Goal: Transaction & Acquisition: Download file/media

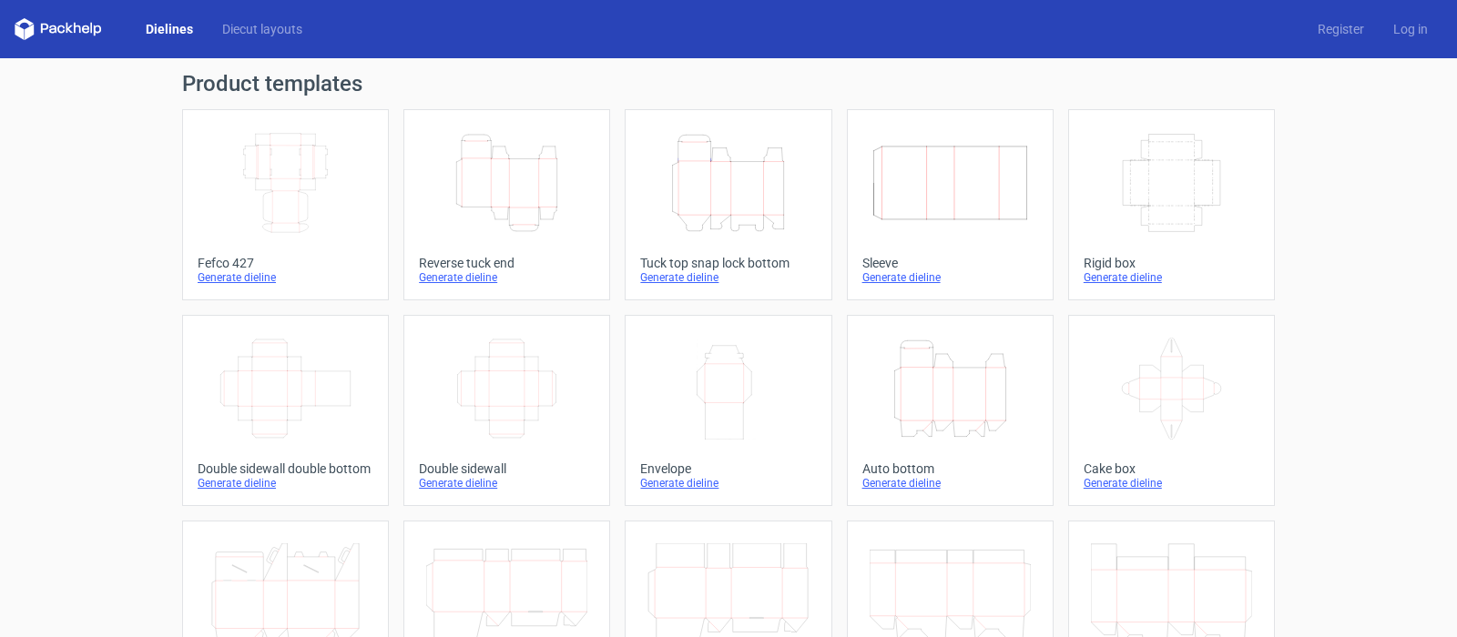
click at [708, 281] on div "Generate dieline" at bounding box center [728, 277] width 176 height 15
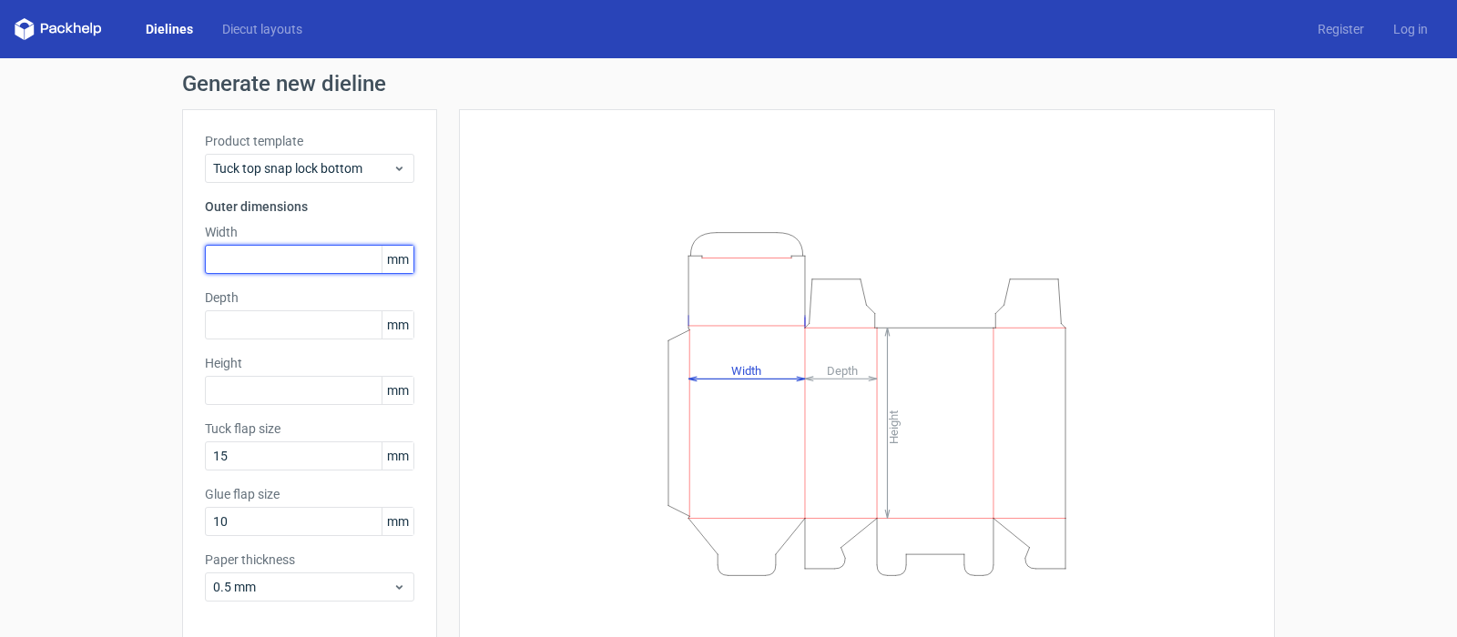
click at [216, 263] on input "text" at bounding box center [309, 259] width 209 height 29
type input "75"
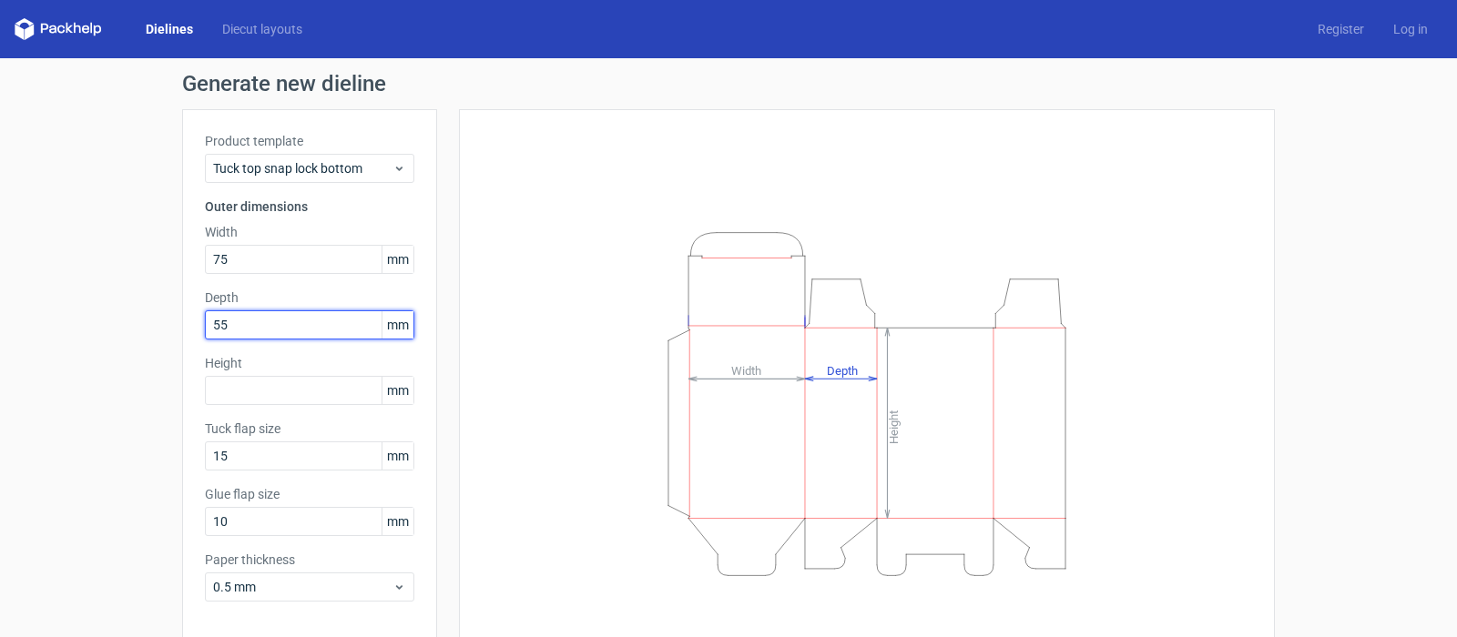
type input "55"
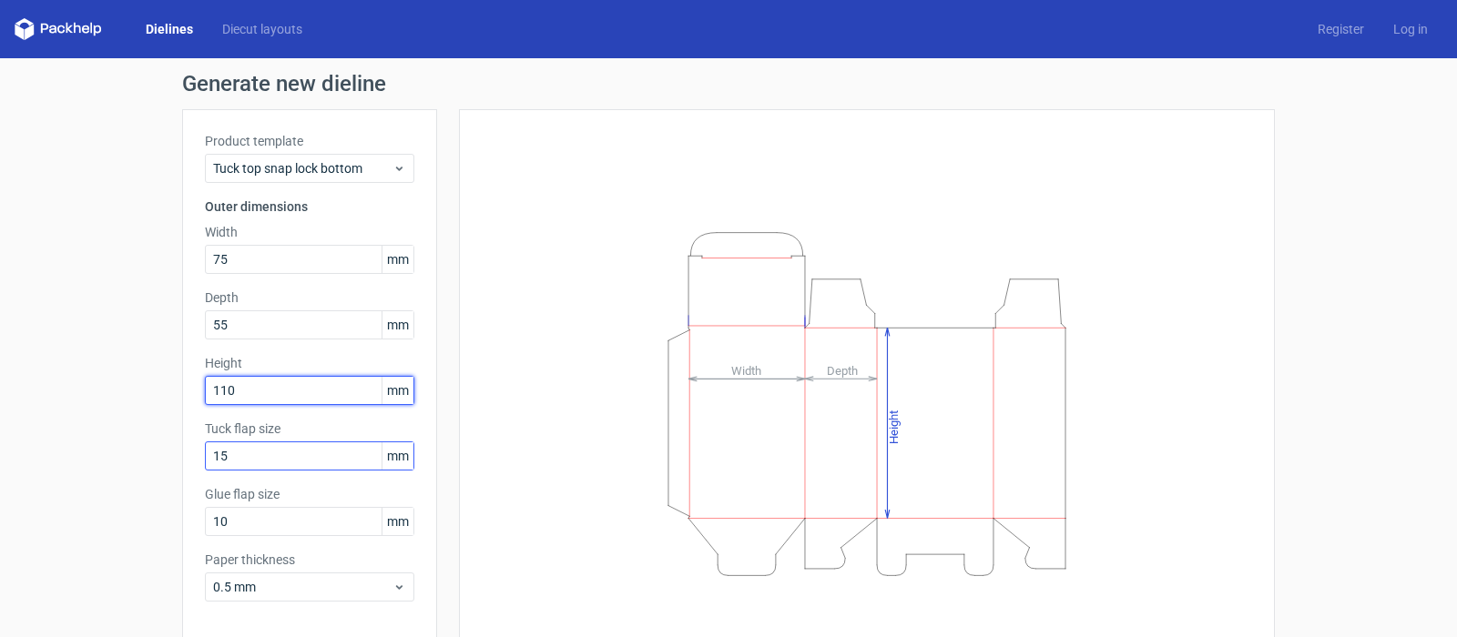
type input "110"
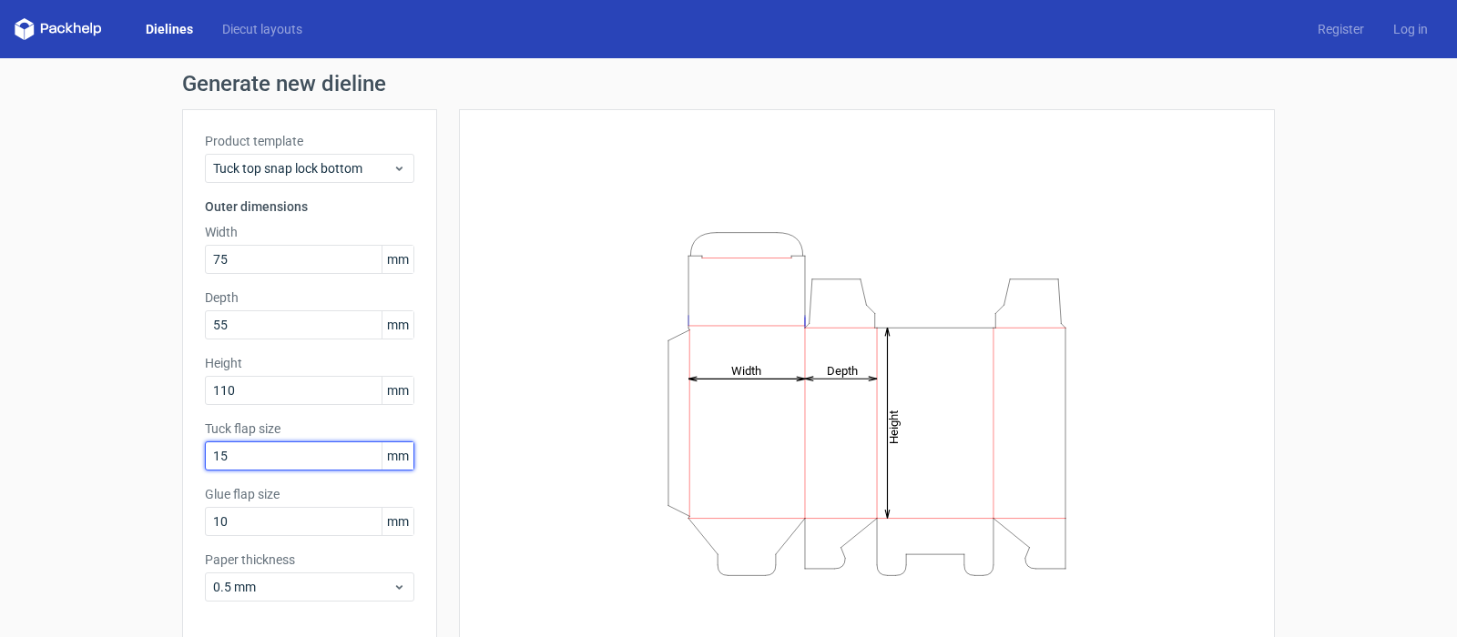
drag, startPoint x: 227, startPoint y: 451, endPoint x: 197, endPoint y: 455, distance: 30.4
click at [205, 455] on input "15" at bounding box center [309, 456] width 209 height 29
type input "1"
type input "20"
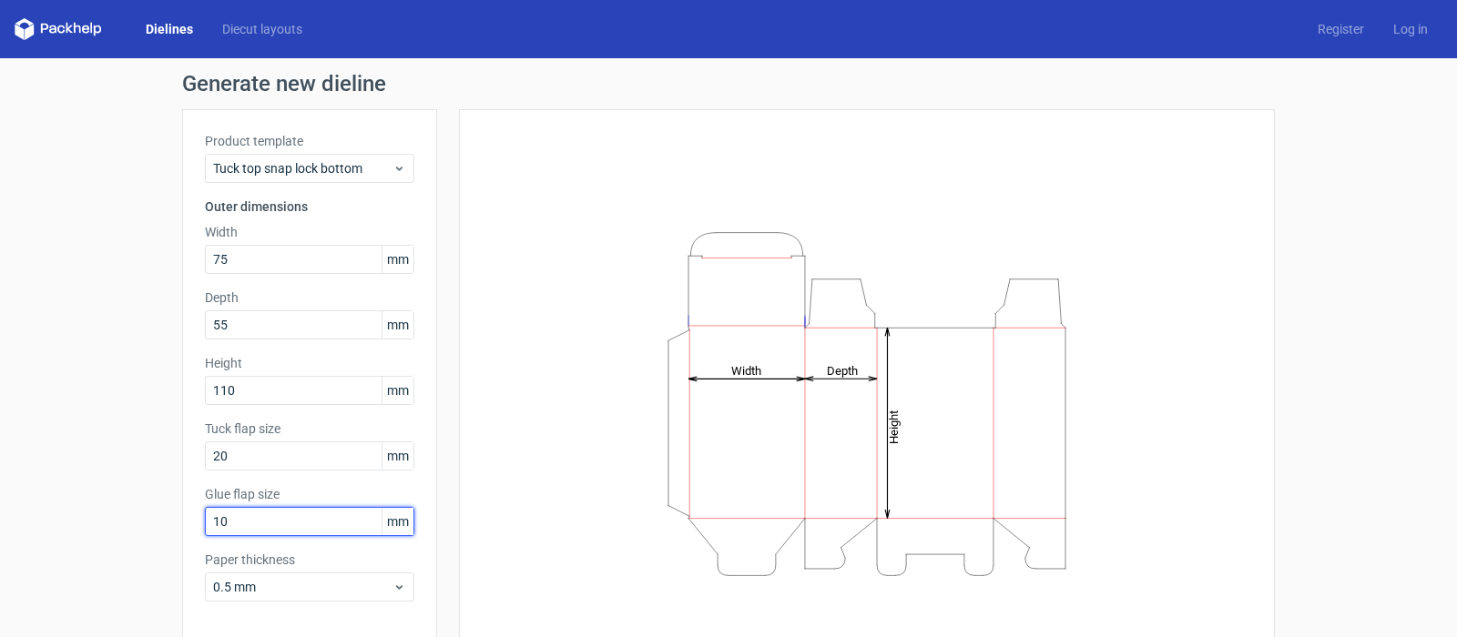
drag, startPoint x: 226, startPoint y: 519, endPoint x: 156, endPoint y: 519, distance: 70.1
click at [157, 519] on div "Generate new dieline Product template Tuck top snap lock bottom Outer dimension…" at bounding box center [728, 385] width 1457 height 655
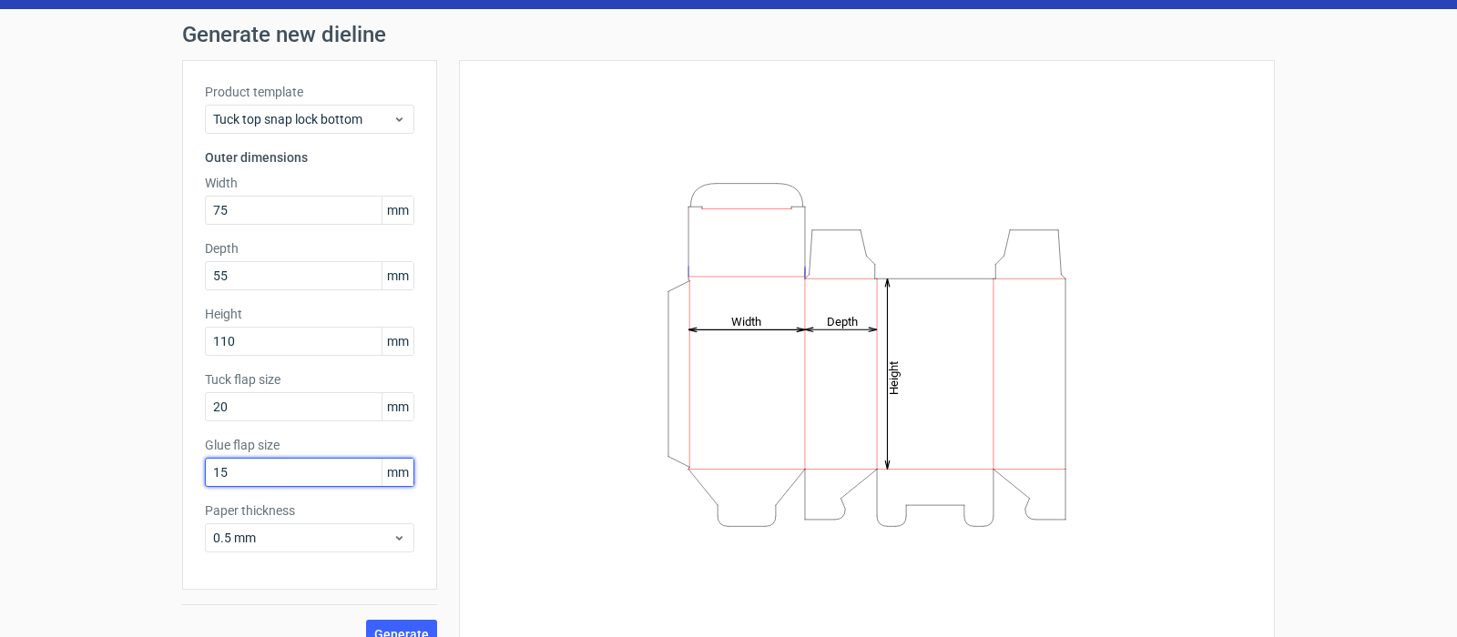
scroll to position [76, 0]
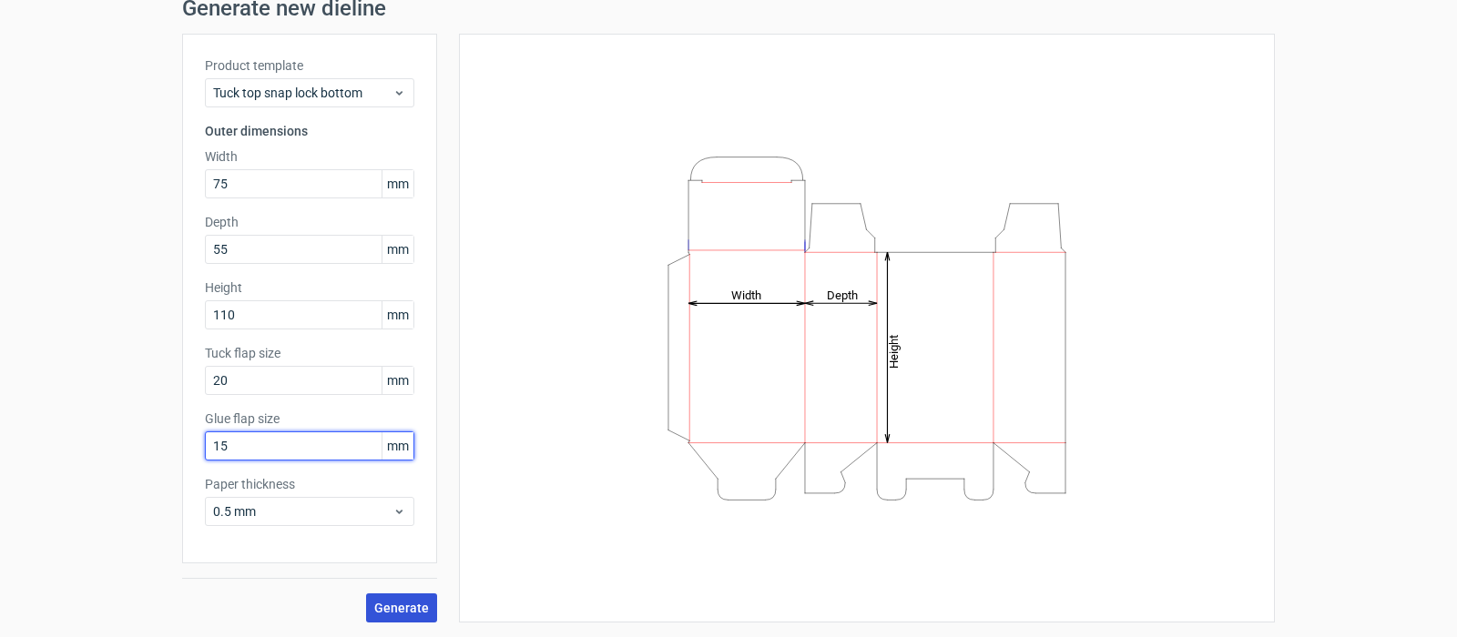
type input "15"
click at [390, 615] on span "Generate" at bounding box center [401, 608] width 55 height 13
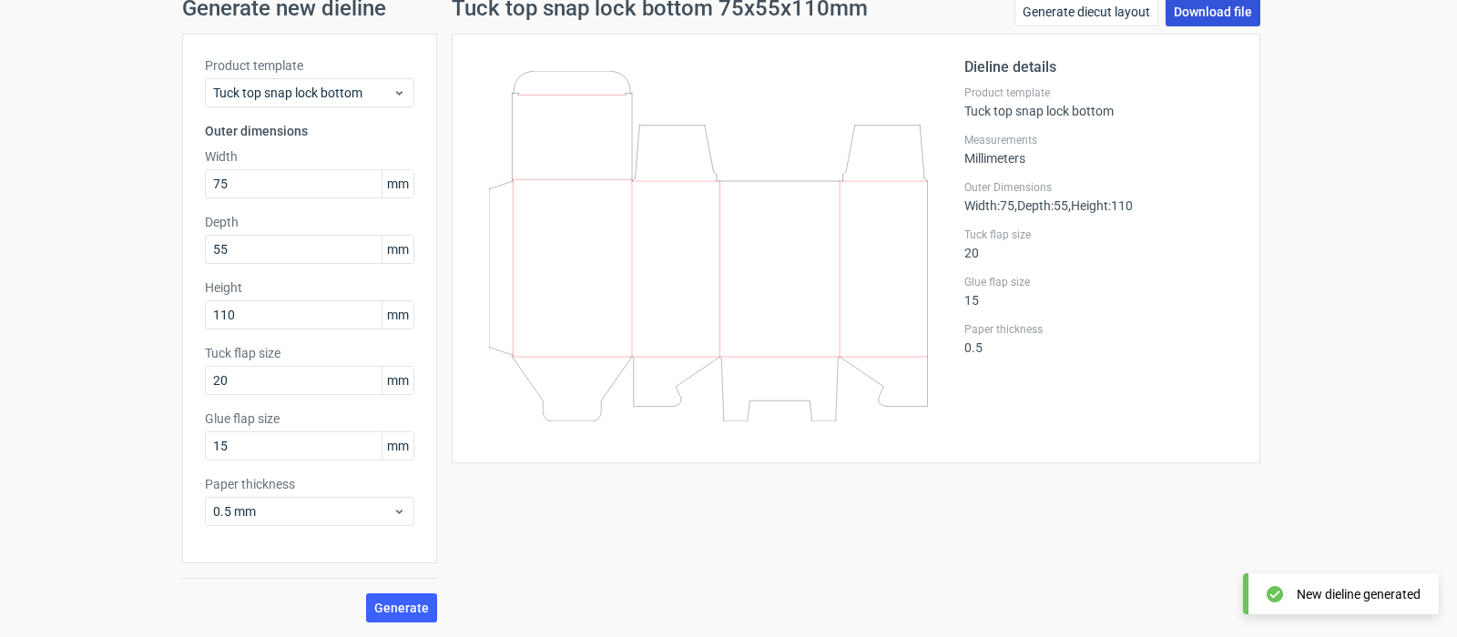
click at [1207, 18] on link "Download file" at bounding box center [1213, 11] width 95 height 29
